Goal: Transaction & Acquisition: Book appointment/travel/reservation

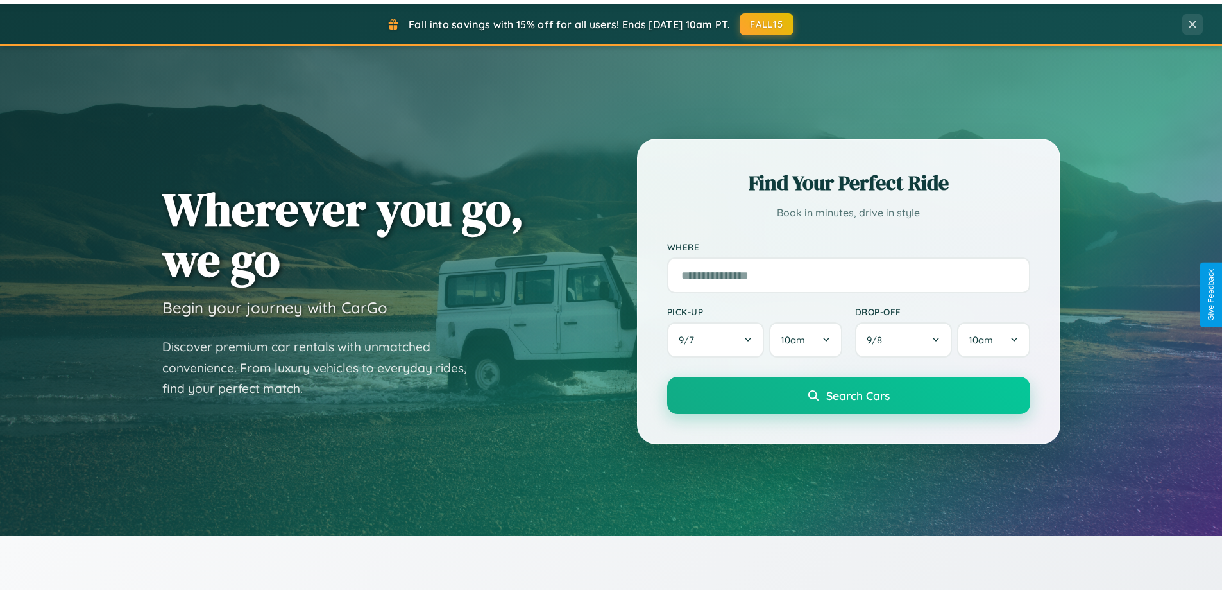
scroll to position [2061, 0]
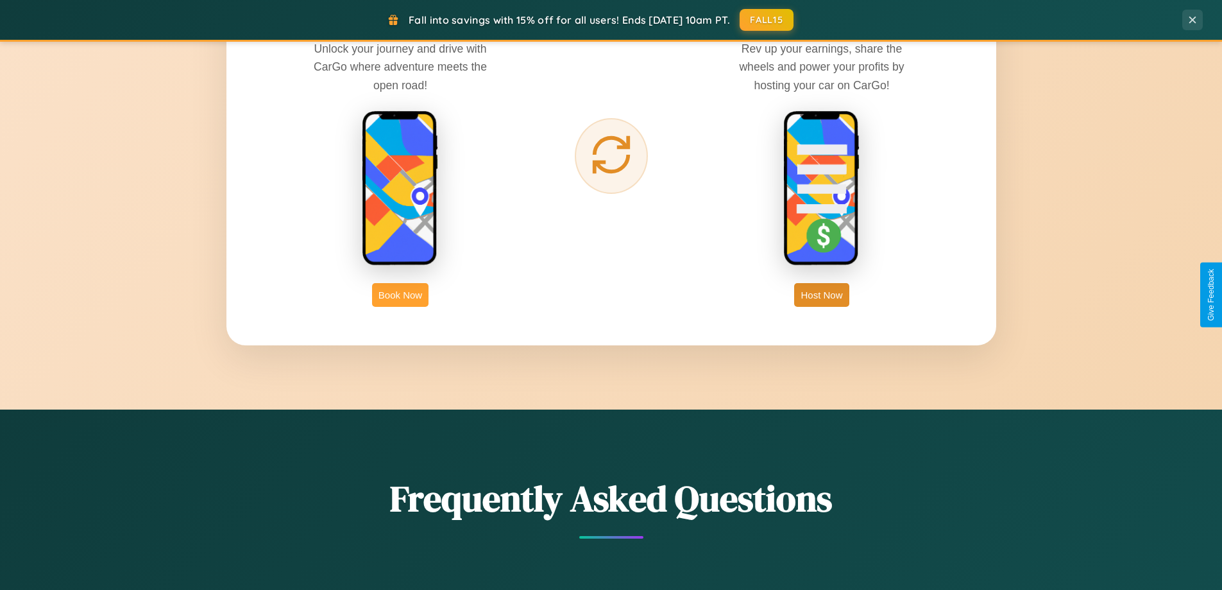
click at [400, 294] on button "Book Now" at bounding box center [400, 295] width 56 height 24
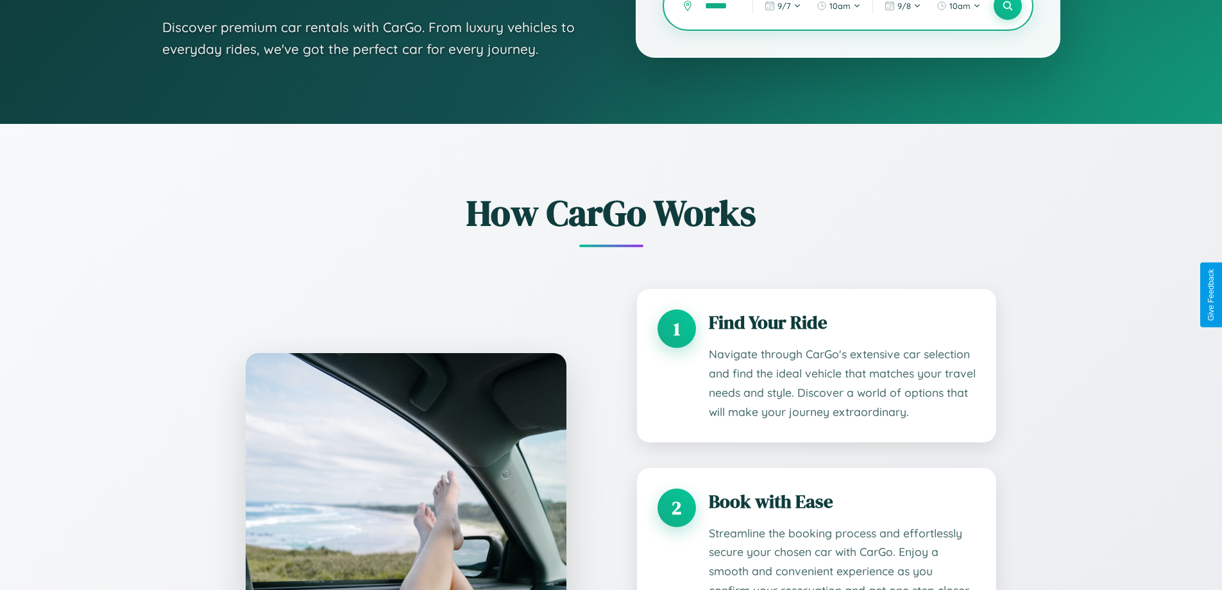
scroll to position [1070, 0]
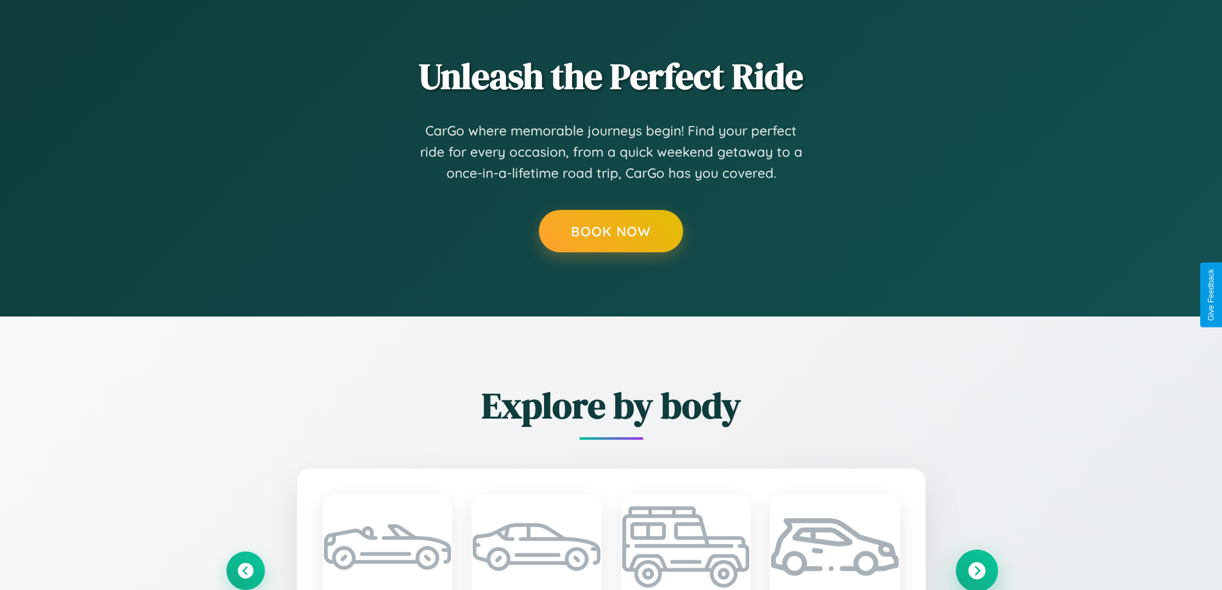
type input "******"
click at [977, 570] on icon at bounding box center [976, 569] width 17 height 17
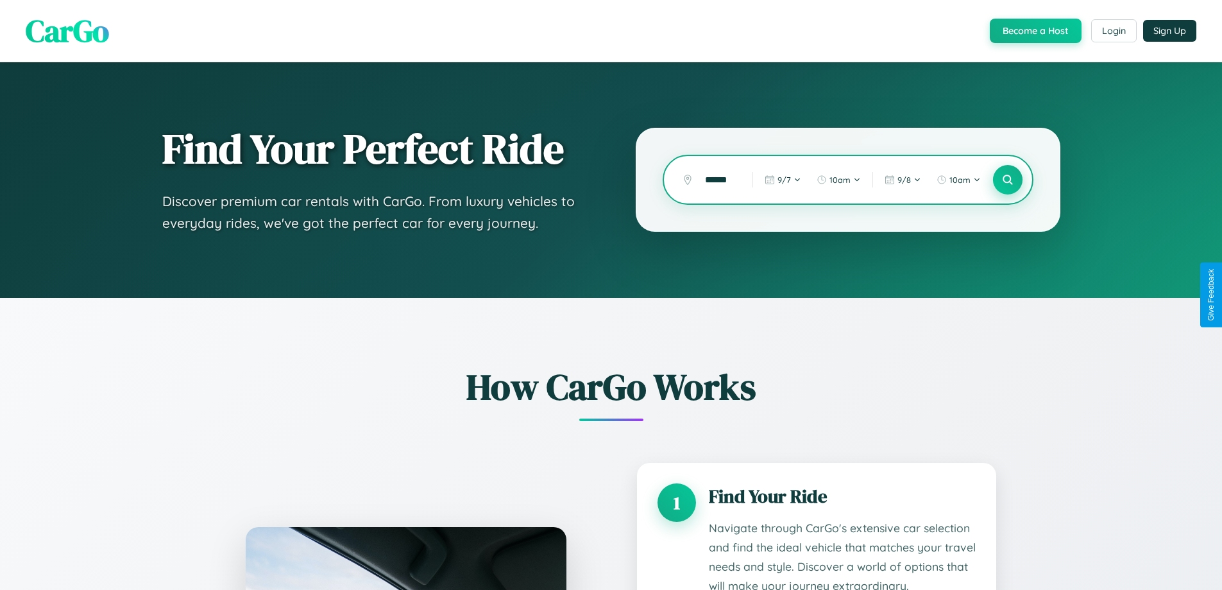
click at [1007, 180] on icon at bounding box center [1008, 180] width 12 height 12
